Goal: Task Accomplishment & Management: Manage account settings

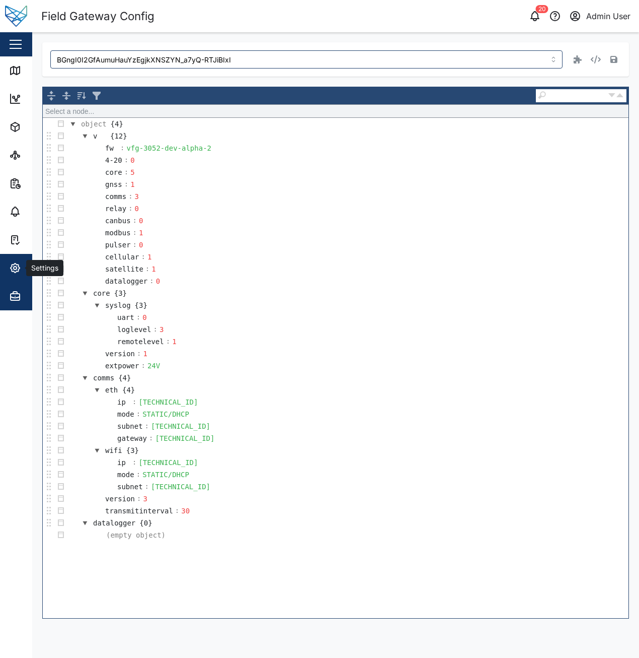
click at [22, 271] on div "Settings" at bounding box center [55, 268] width 92 height 12
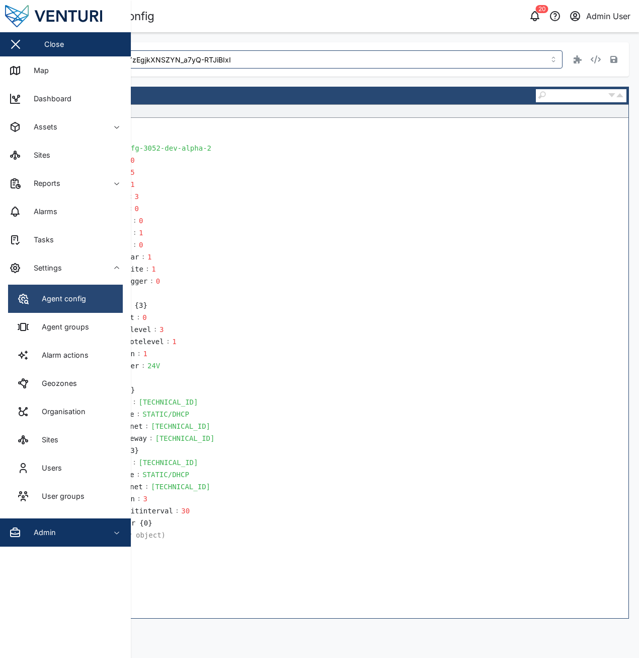
click at [55, 302] on div "Agent config" at bounding box center [60, 298] width 52 height 11
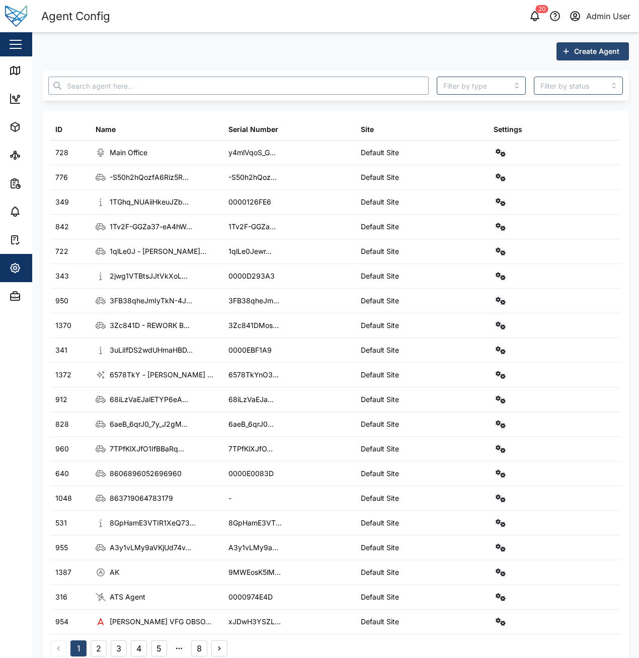
click at [158, 87] on input "text" at bounding box center [238, 86] width 381 height 18
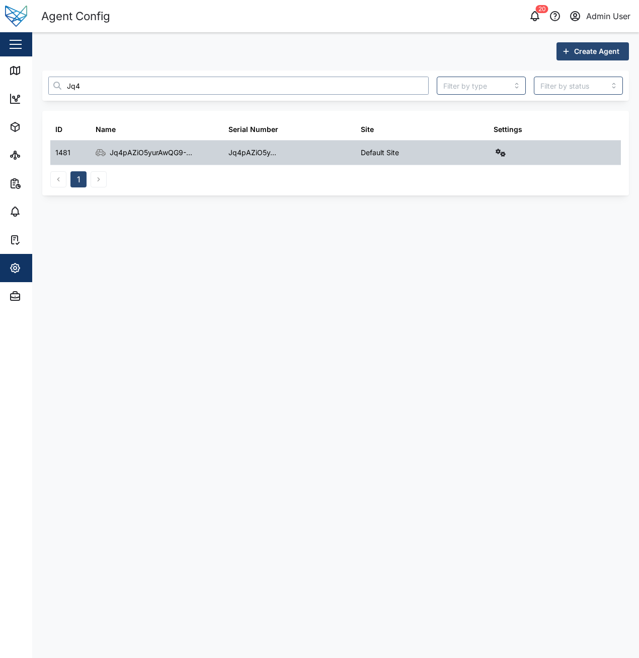
type input "Jq4"
click at [505, 157] on button "button" at bounding box center [501, 153] width 14 height 14
click at [493, 240] on div "Field gateway config" at bounding box center [464, 239] width 69 height 11
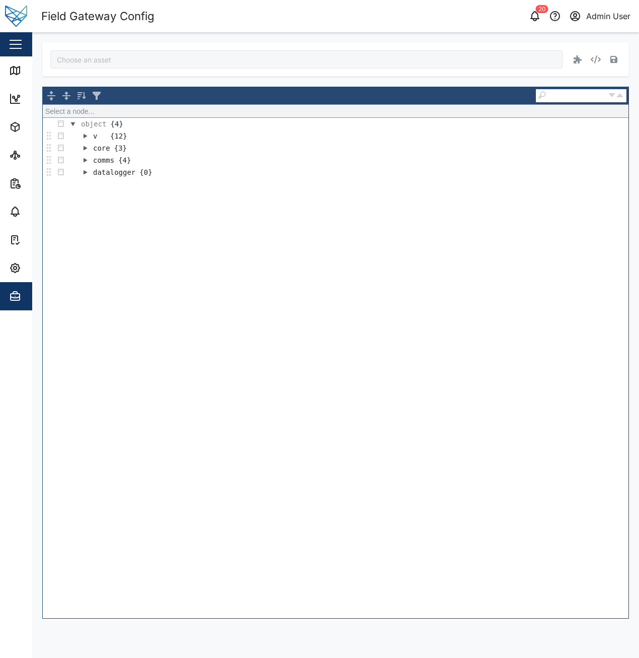
type input "Jq4pAZiO5yurAwQG9--13SWKP0GO1XWcGPoAZFKGJ0w"
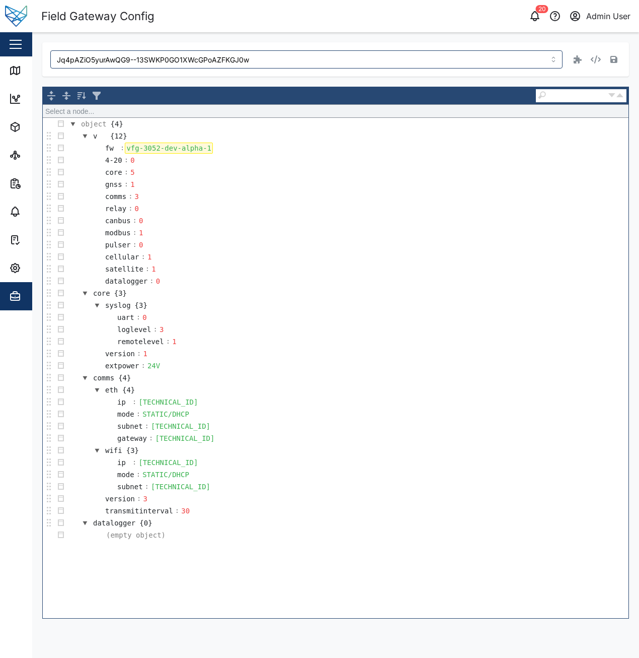
click at [202, 152] on div "vfg-3052-dev-alpha-1" at bounding box center [169, 147] width 88 height 11
click at [615, 62] on icon "button" at bounding box center [614, 59] width 7 height 7
